Goal: Check status: Check status

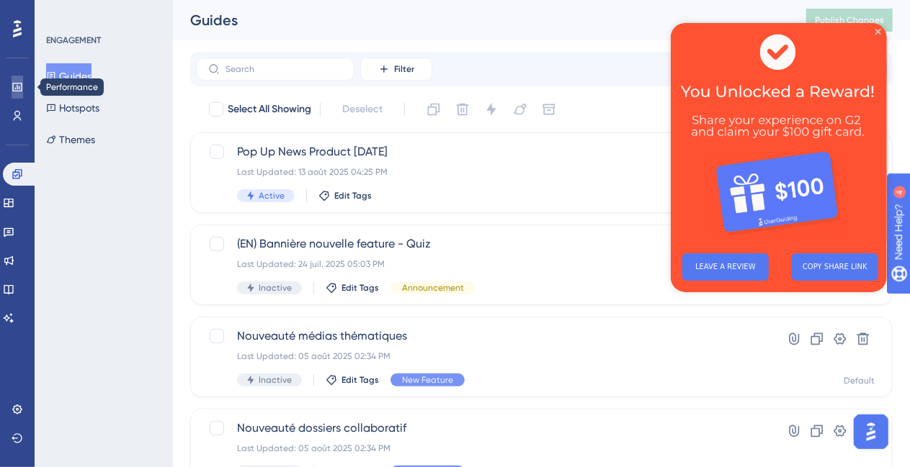
click at [19, 84] on icon at bounding box center [18, 87] width 12 height 12
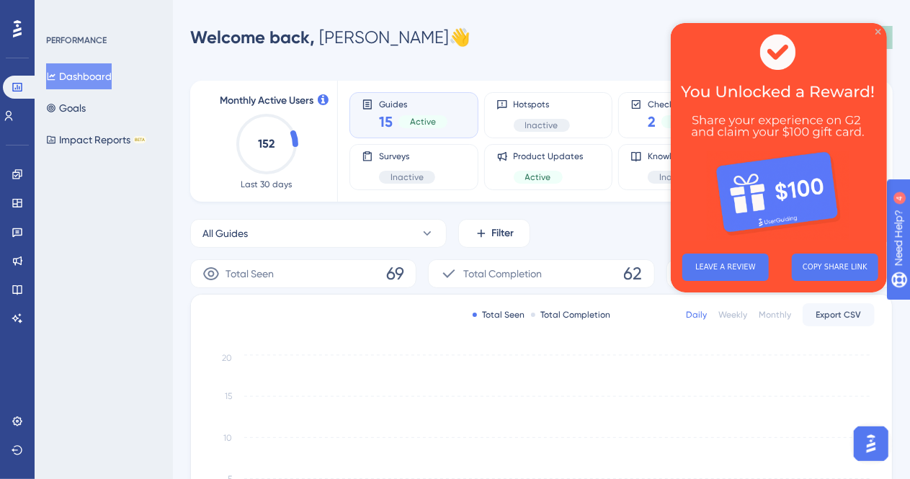
click at [874, 30] on icon "Close Preview" at bounding box center [877, 31] width 6 height 6
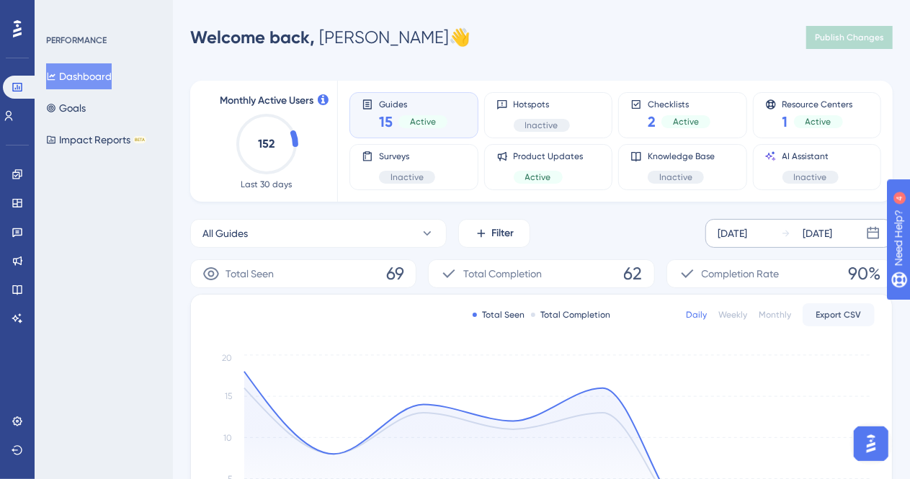
click at [743, 234] on div "[DATE]" at bounding box center [732, 233] width 30 height 17
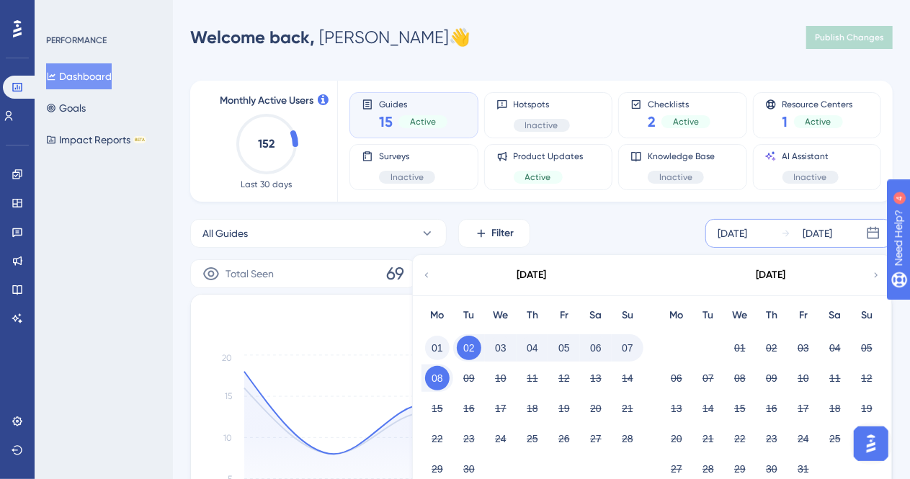
click at [436, 343] on button "01" at bounding box center [437, 348] width 24 height 24
click at [621, 349] on button "07" at bounding box center [627, 348] width 24 height 24
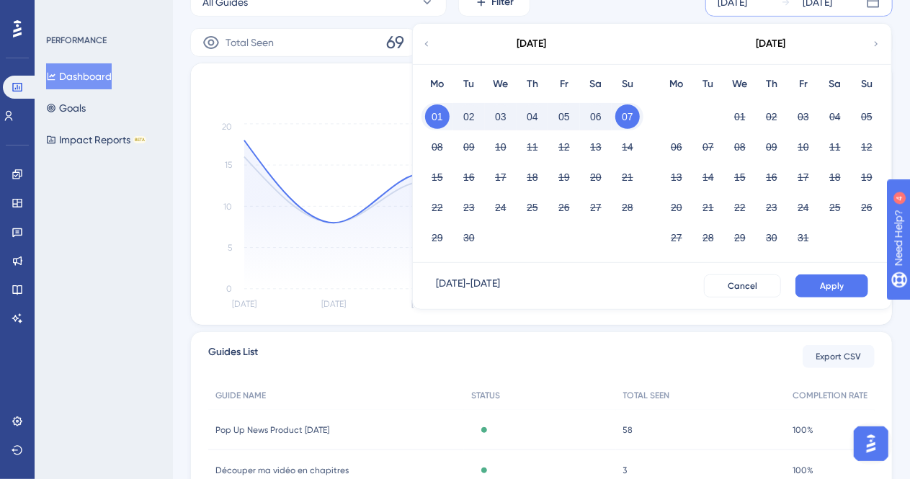
scroll to position [288, 0]
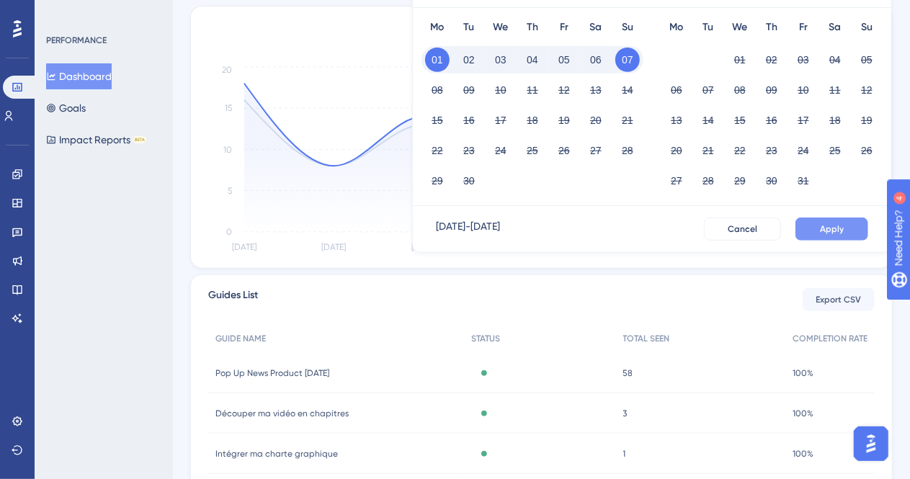
click at [835, 233] on span "Apply" at bounding box center [832, 229] width 24 height 12
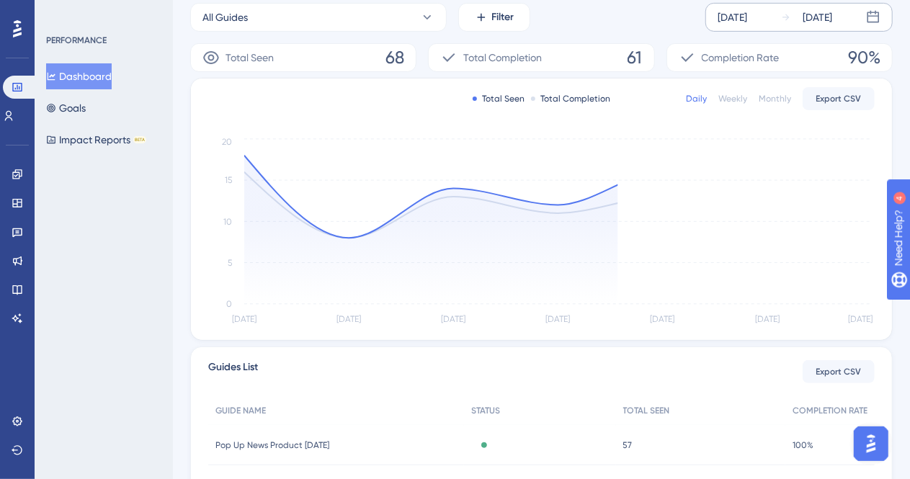
scroll to position [144, 0]
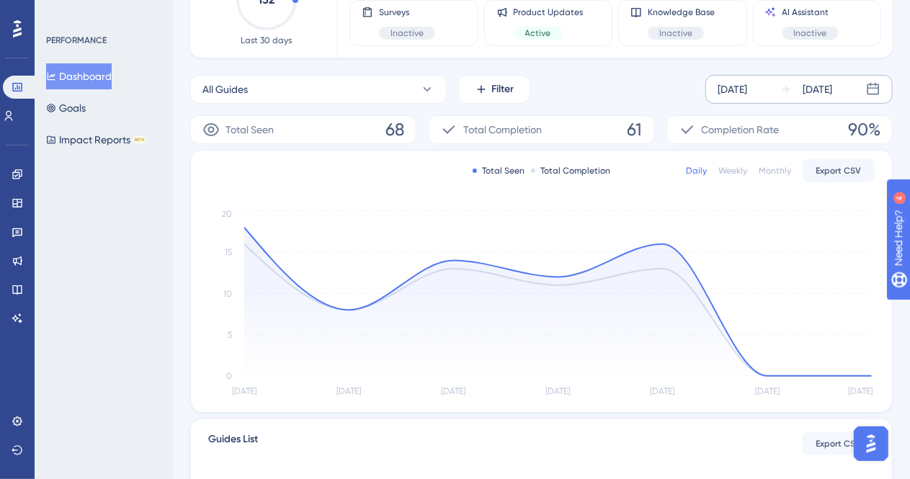
click at [730, 171] on div "Weekly" at bounding box center [732, 171] width 29 height 12
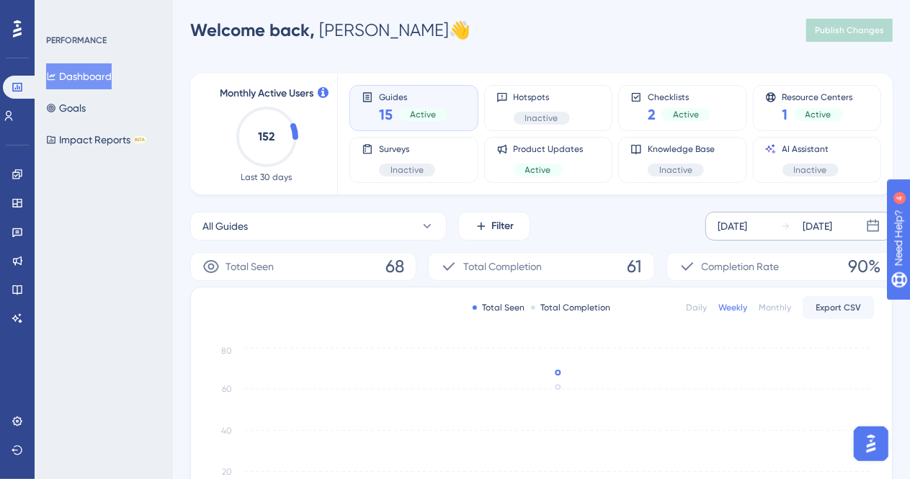
scroll to position [0, 0]
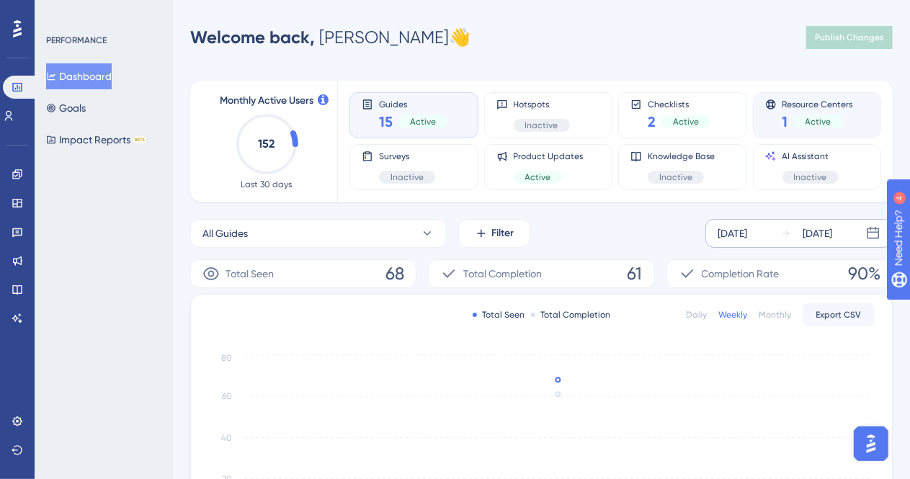
click at [798, 112] on div "1 Active" at bounding box center [817, 122] width 71 height 20
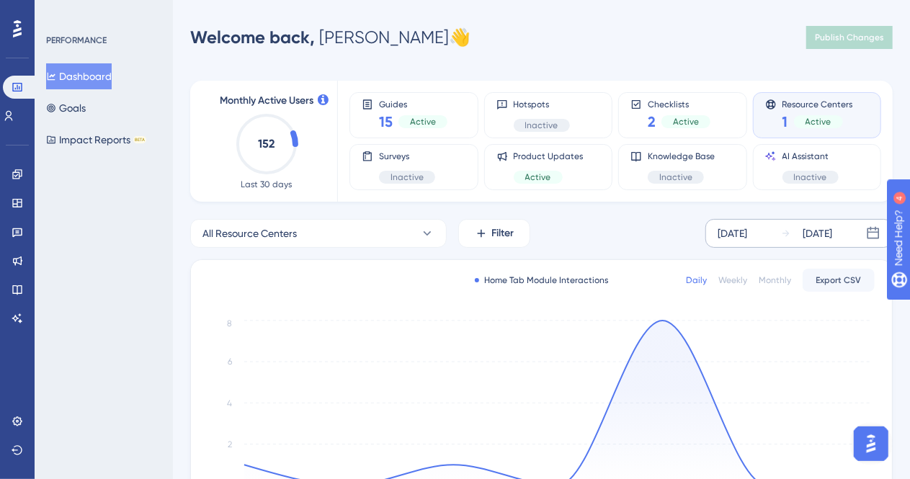
click at [739, 287] on div "Daily Weekly Monthly Export CSV" at bounding box center [780, 280] width 189 height 23
click at [740, 271] on div "Daily Weekly Monthly Export CSV" at bounding box center [780, 280] width 189 height 23
click at [740, 279] on div "Weekly" at bounding box center [732, 280] width 29 height 12
